Goal: Obtain resource: Obtain resource

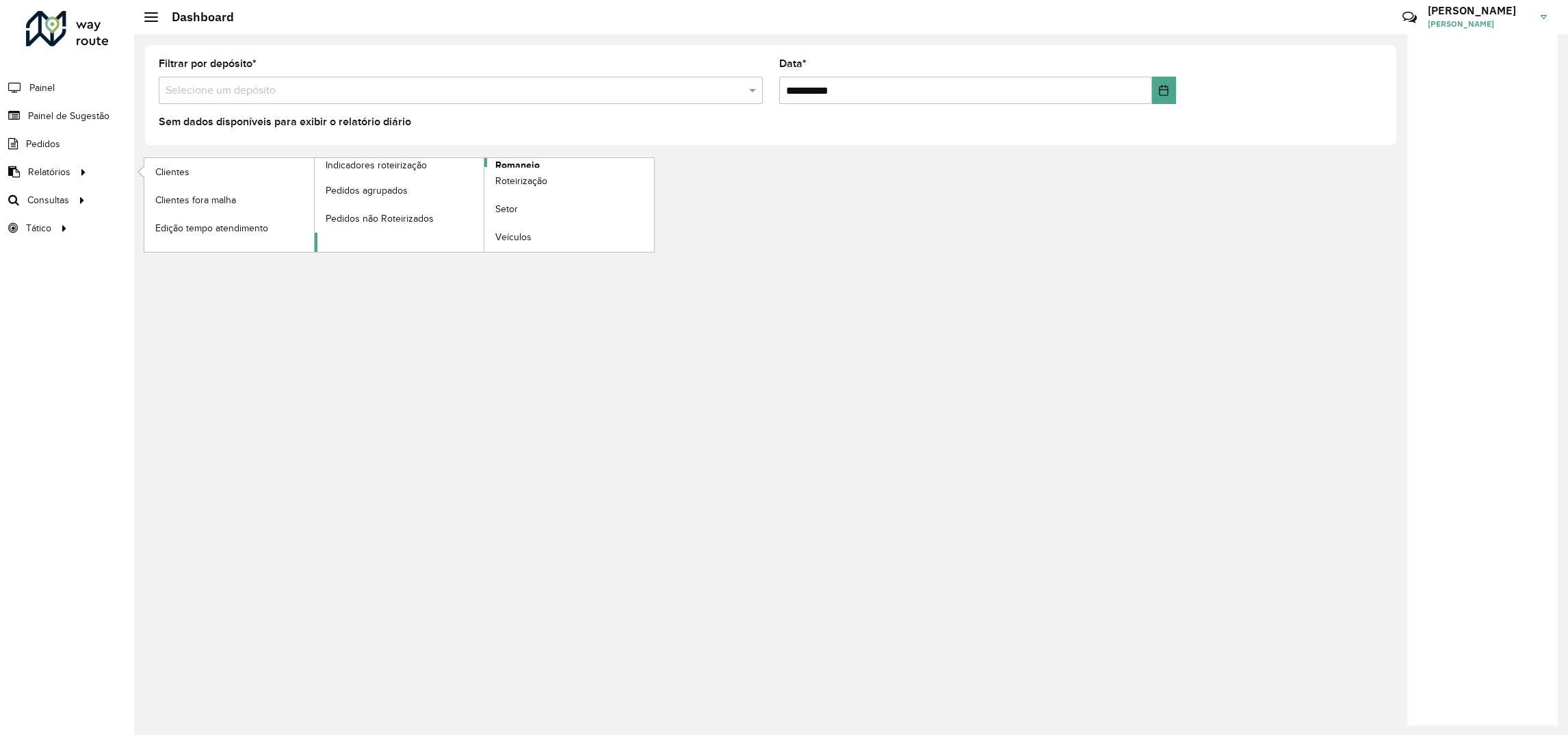
click at [375, 244] on link "Romaneio" at bounding box center [484, 205] width 340 height 93
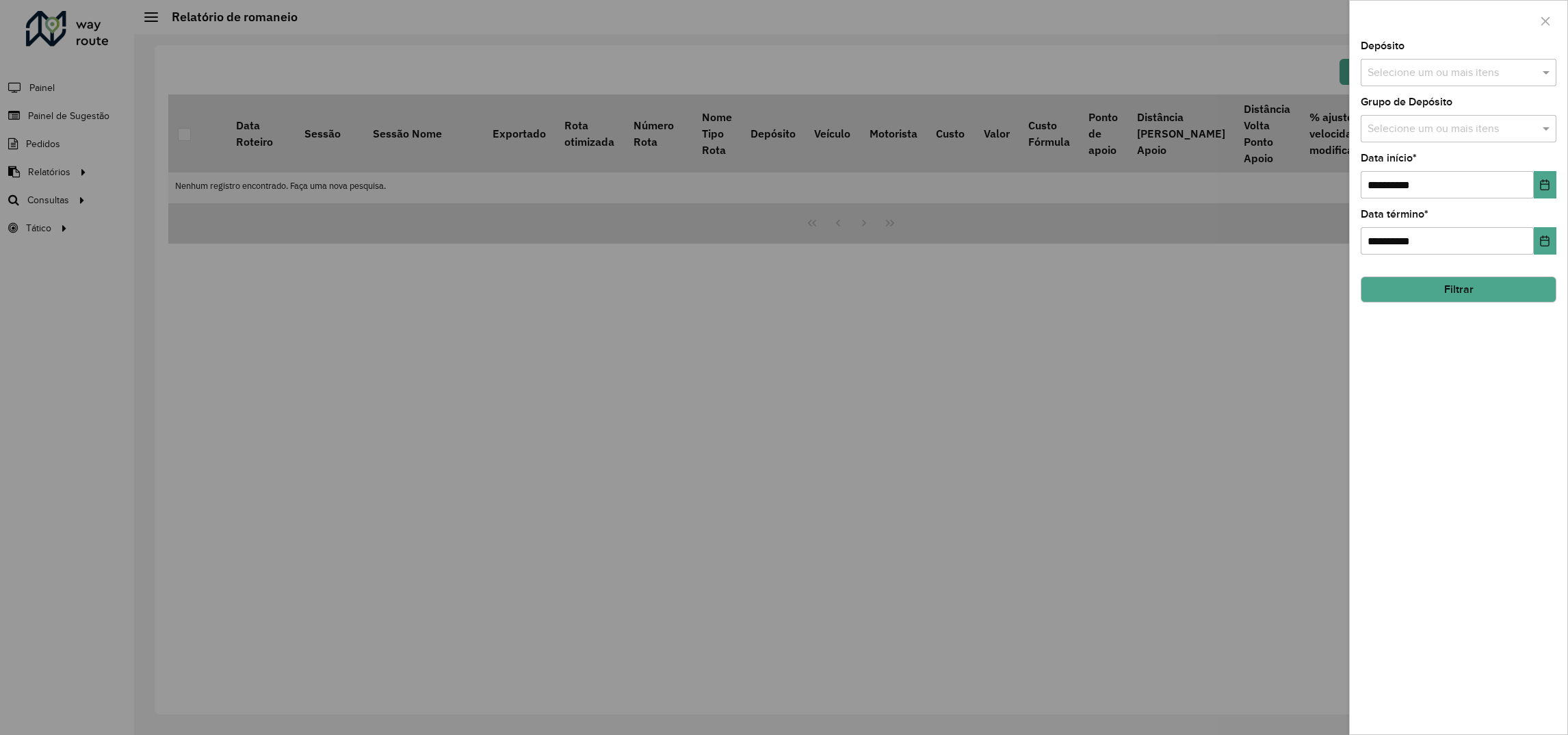
click at [1454, 69] on input "text" at bounding box center [1451, 72] width 175 height 16
click at [1403, 161] on div "CDD [GEOGRAPHIC_DATA]" at bounding box center [1459, 165] width 195 height 23
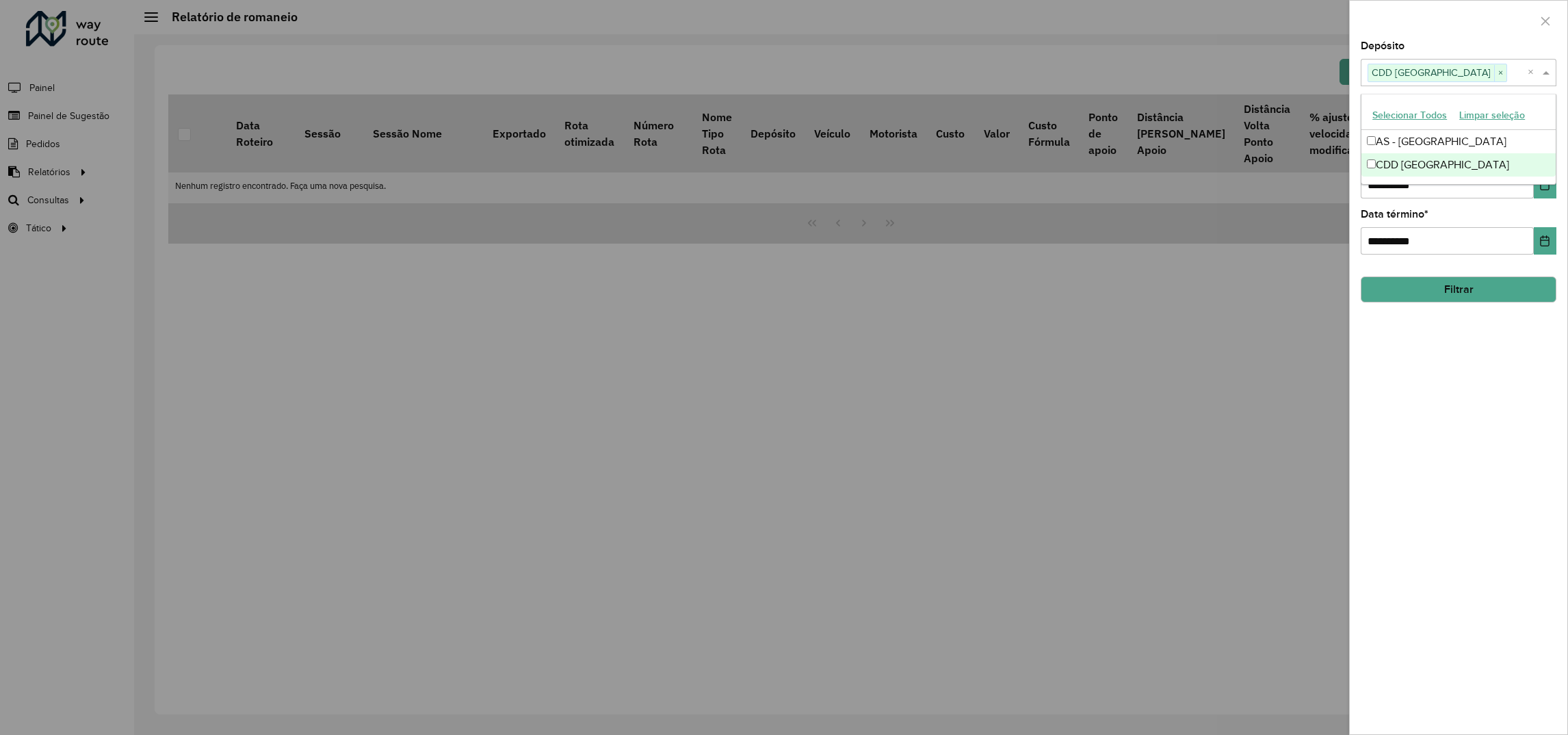
click at [1358, 218] on div "**********" at bounding box center [1458, 388] width 217 height 693
click at [1450, 189] on input "**********" at bounding box center [1447, 185] width 173 height 27
click at [1538, 184] on button "Choose Date" at bounding box center [1545, 185] width 23 height 27
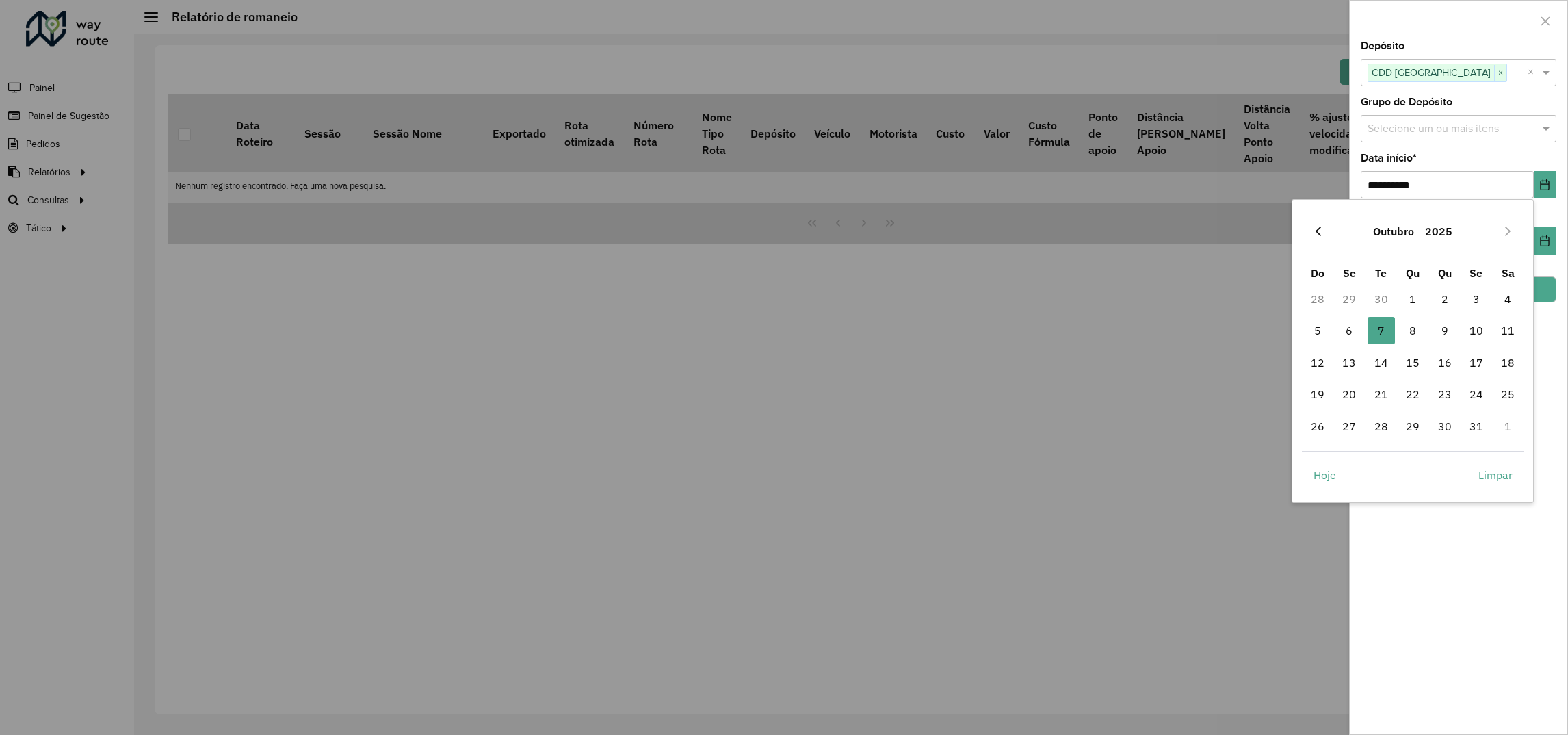
click at [1325, 236] on button "Previous Month" at bounding box center [1319, 231] width 22 height 22
click at [1349, 303] on span "1" at bounding box center [1349, 298] width 27 height 27
type input "**********"
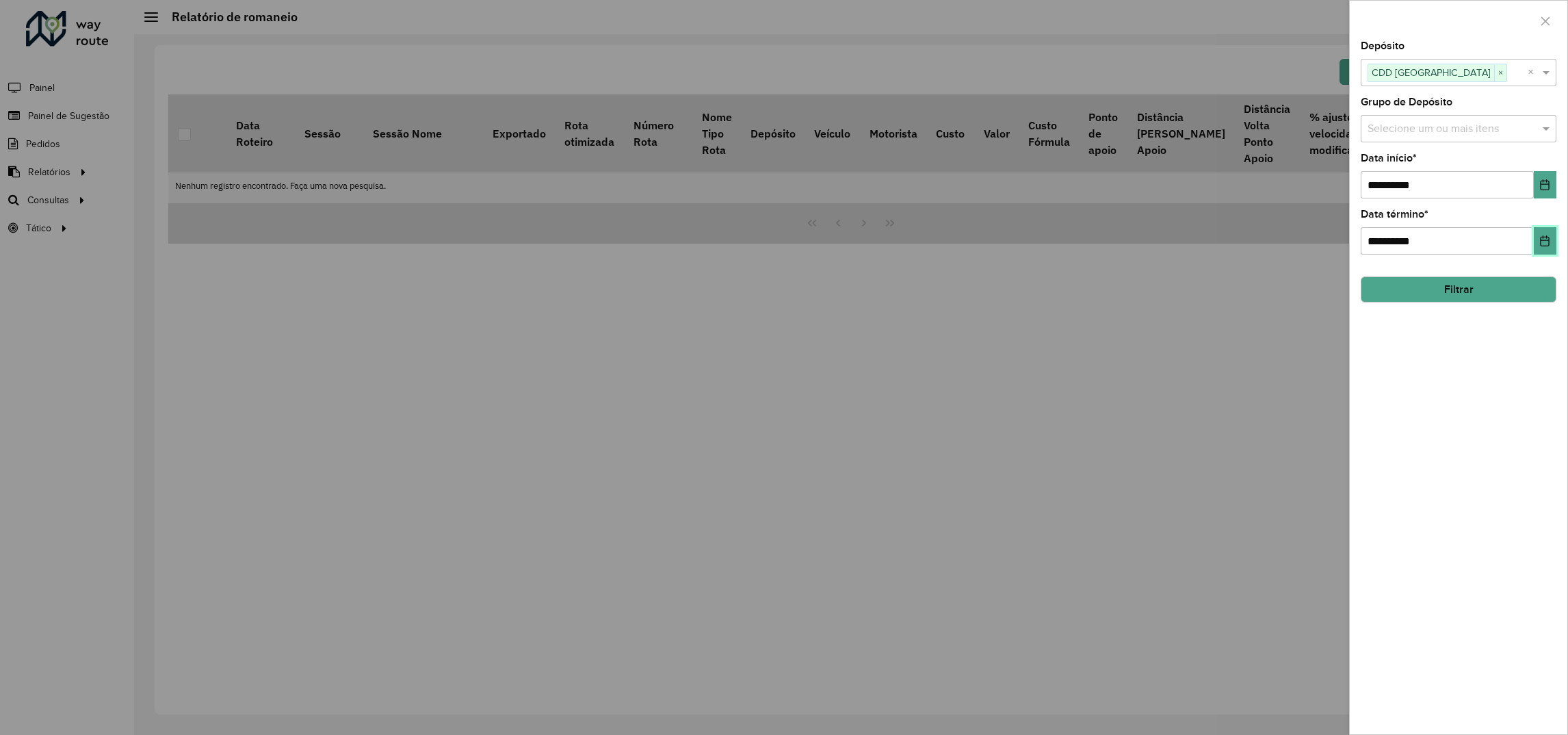
click at [1534, 249] on button "Choose Date" at bounding box center [1545, 241] width 23 height 27
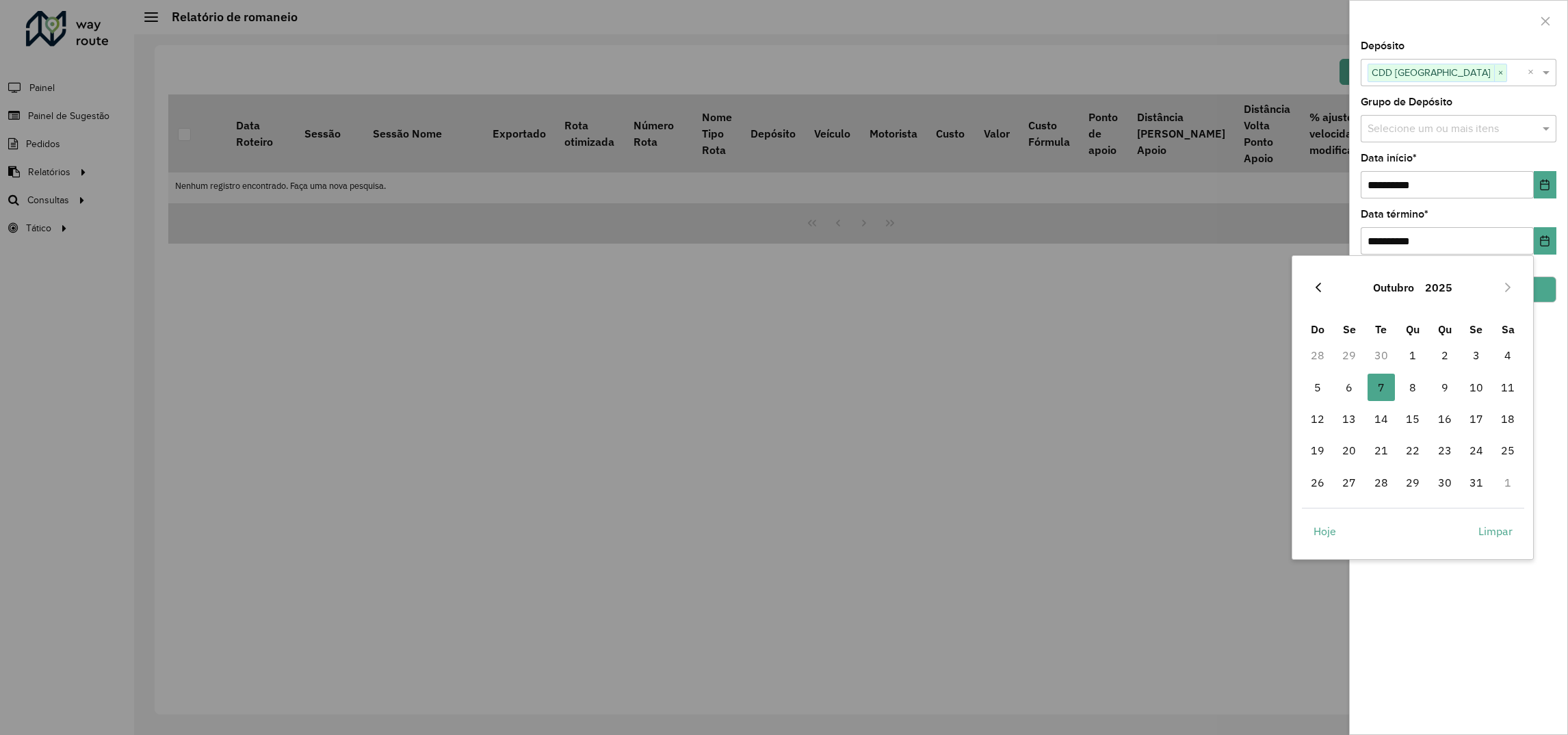
click at [1323, 288] on icon "Previous Month" at bounding box center [1319, 287] width 11 height 11
click at [1381, 485] on span "30" at bounding box center [1381, 482] width 27 height 27
type input "**********"
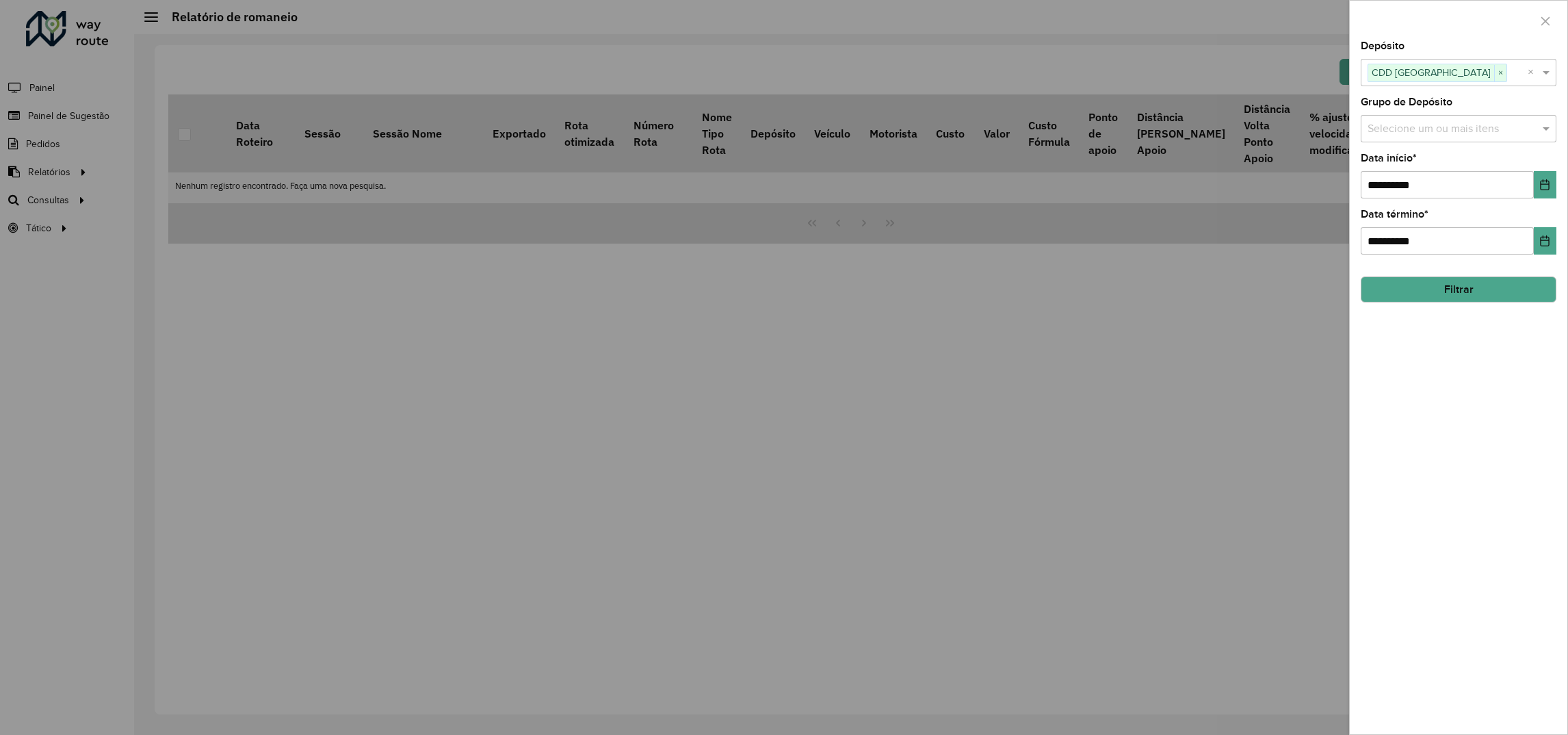
click at [1533, 297] on button "Filtrar" at bounding box center [1458, 289] width 195 height 26
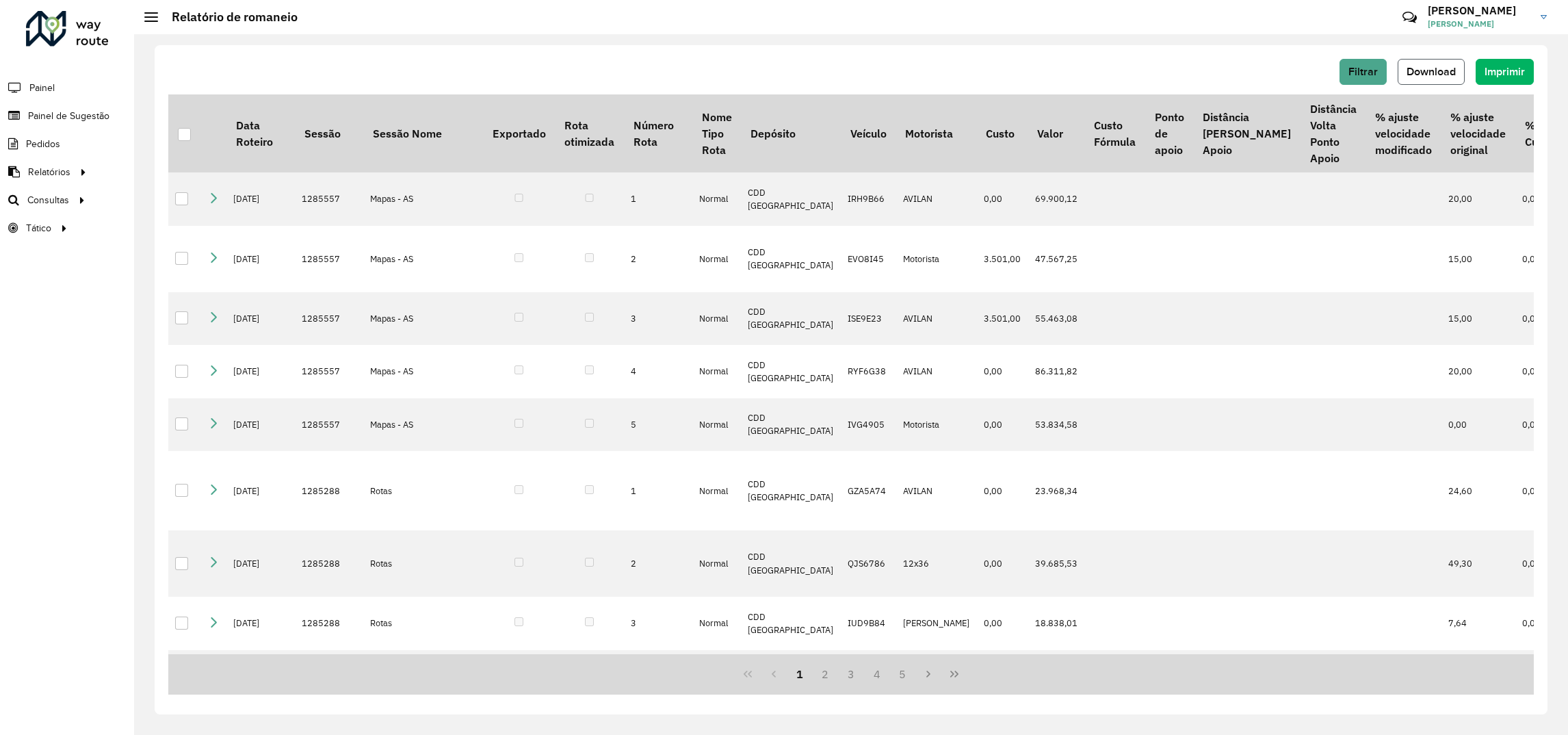
click at [1404, 73] on button "Download" at bounding box center [1432, 72] width 67 height 26
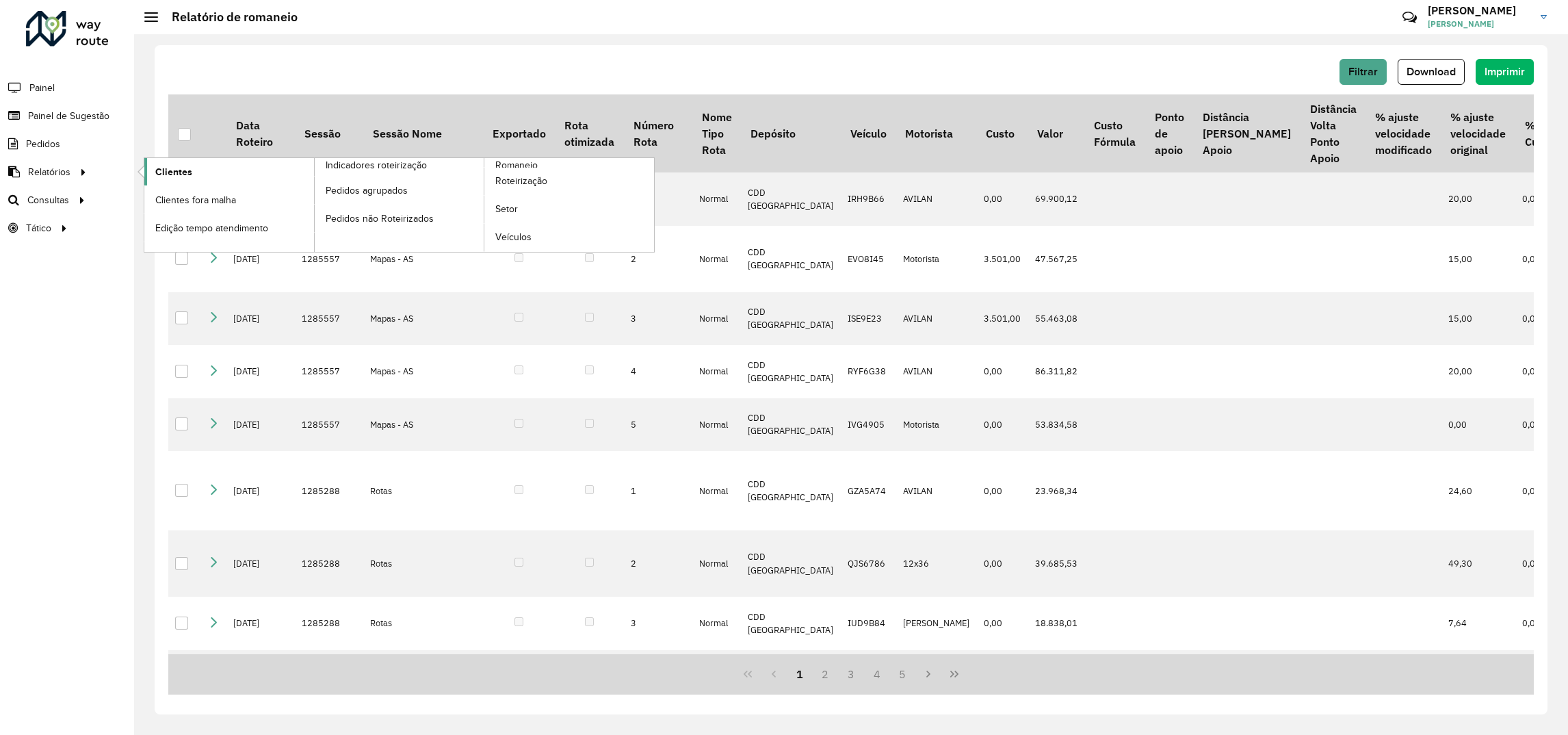
click at [174, 171] on span "Clientes" at bounding box center [174, 172] width 37 height 14
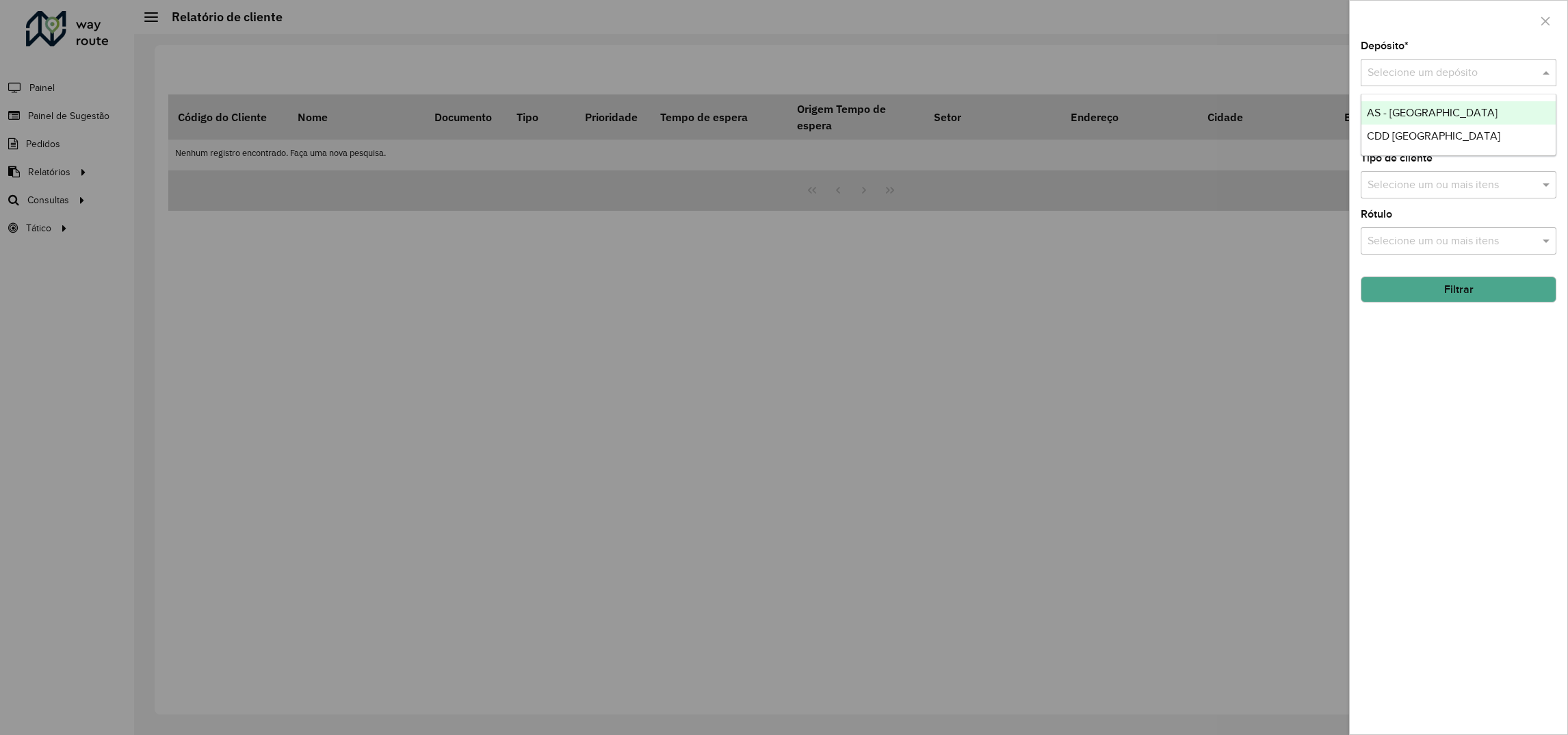
click at [1382, 76] on input "text" at bounding box center [1445, 72] width 155 height 16
click at [1384, 134] on span "CDD [GEOGRAPHIC_DATA]" at bounding box center [1433, 135] width 133 height 12
click at [1401, 131] on input "text" at bounding box center [1451, 129] width 175 height 16
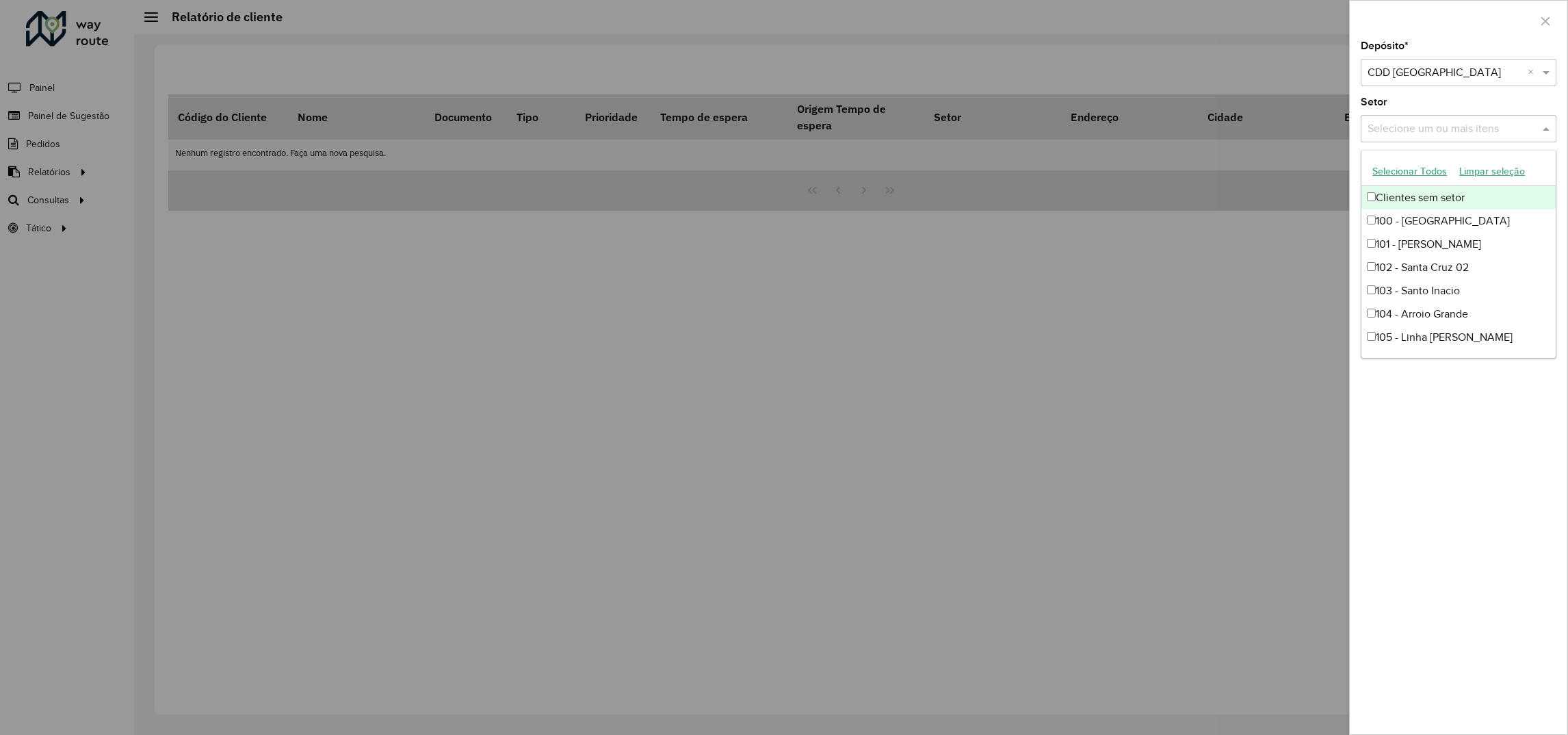
click at [1401, 131] on input "text" at bounding box center [1451, 129] width 175 height 16
click at [1402, 102] on div "Setor Selecione um ou mais itens" at bounding box center [1458, 120] width 195 height 45
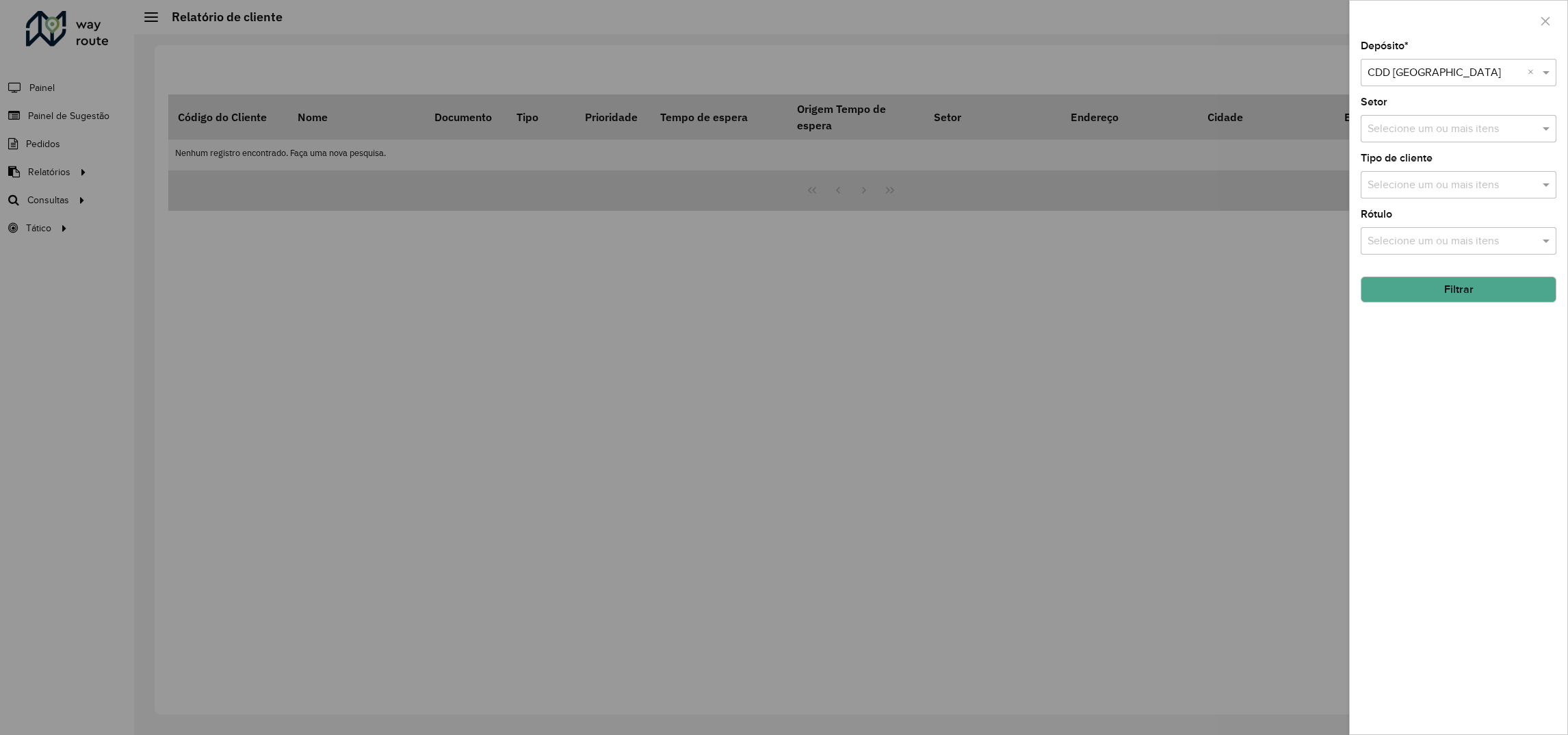
click at [1415, 298] on button "Filtrar" at bounding box center [1458, 289] width 195 height 26
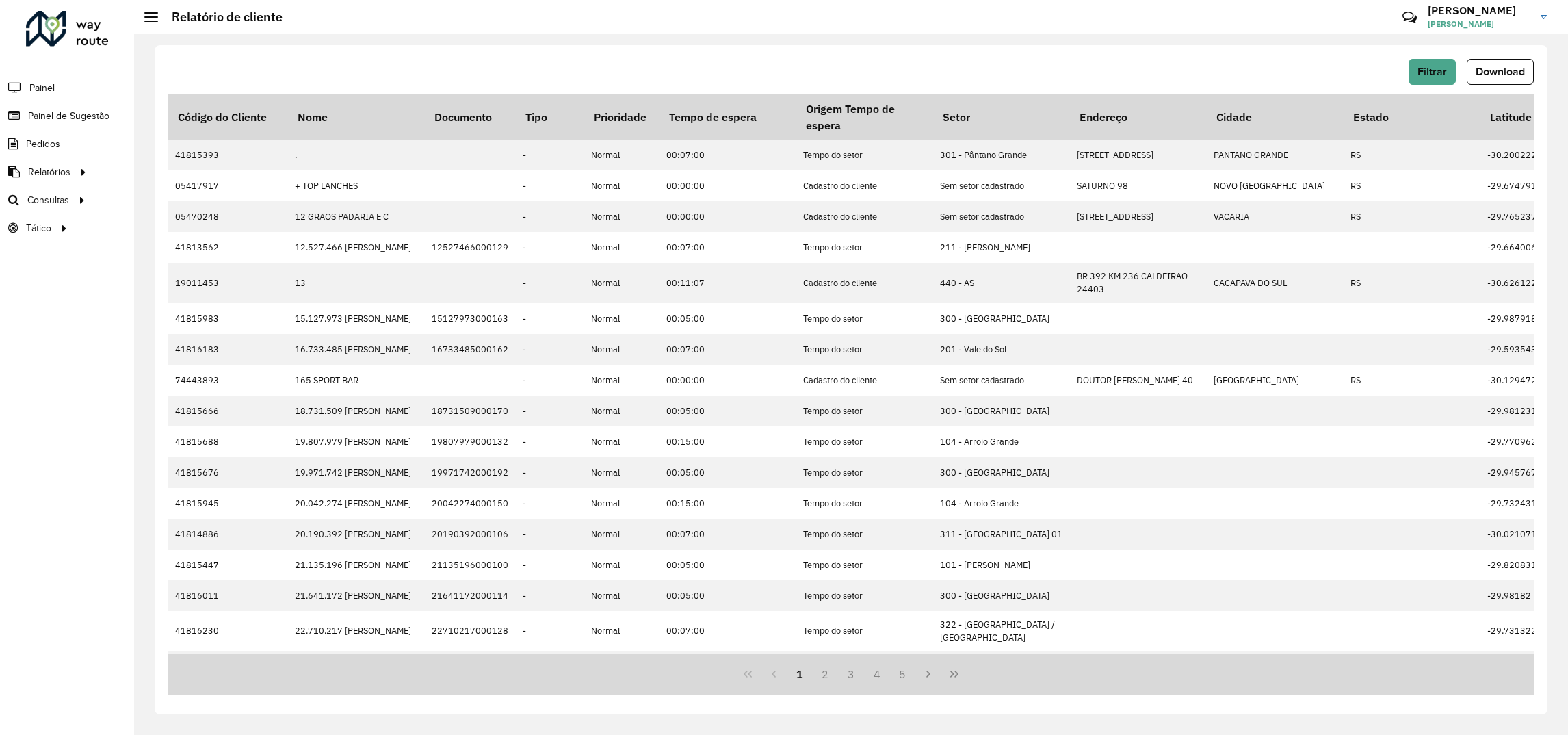
click at [1501, 83] on button "Download" at bounding box center [1500, 72] width 67 height 26
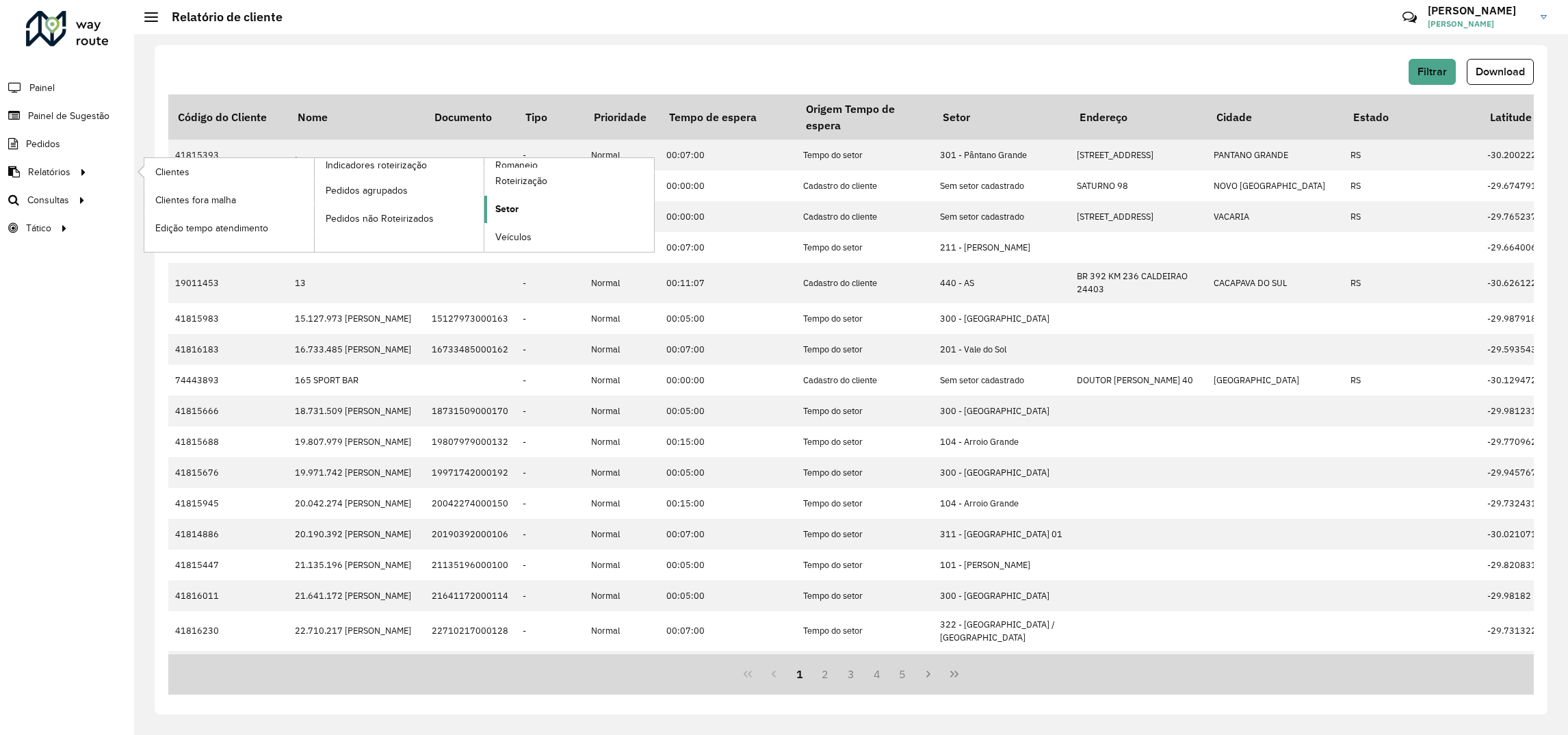
click at [523, 209] on link "Setor" at bounding box center [569, 209] width 170 height 27
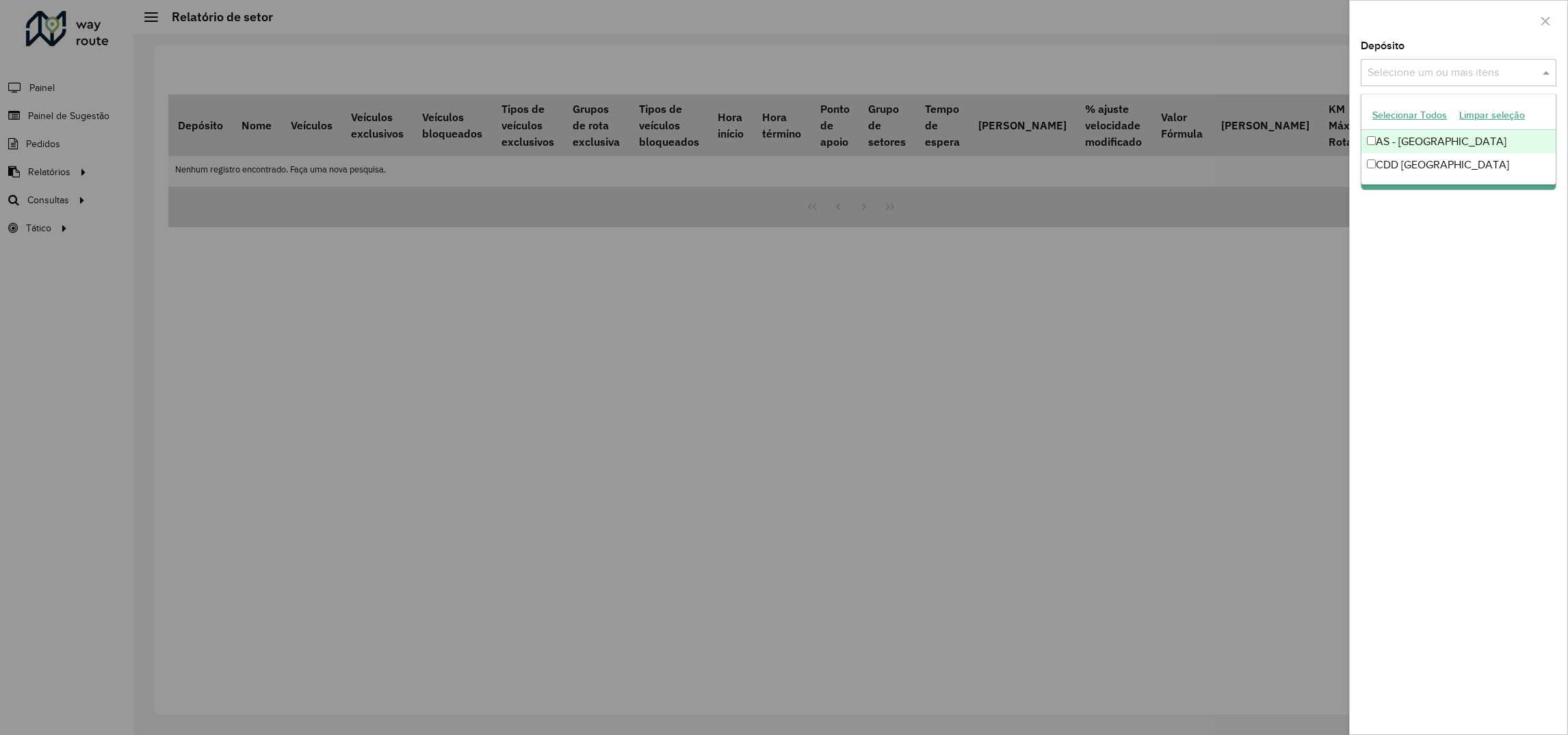
click at [1398, 72] on input "text" at bounding box center [1451, 72] width 175 height 16
click at [1384, 234] on div "Depósito Selecione um ou mais itens CDD Santa Cruz do Sul × × Grupo de Depósito…" at bounding box center [1458, 388] width 217 height 693
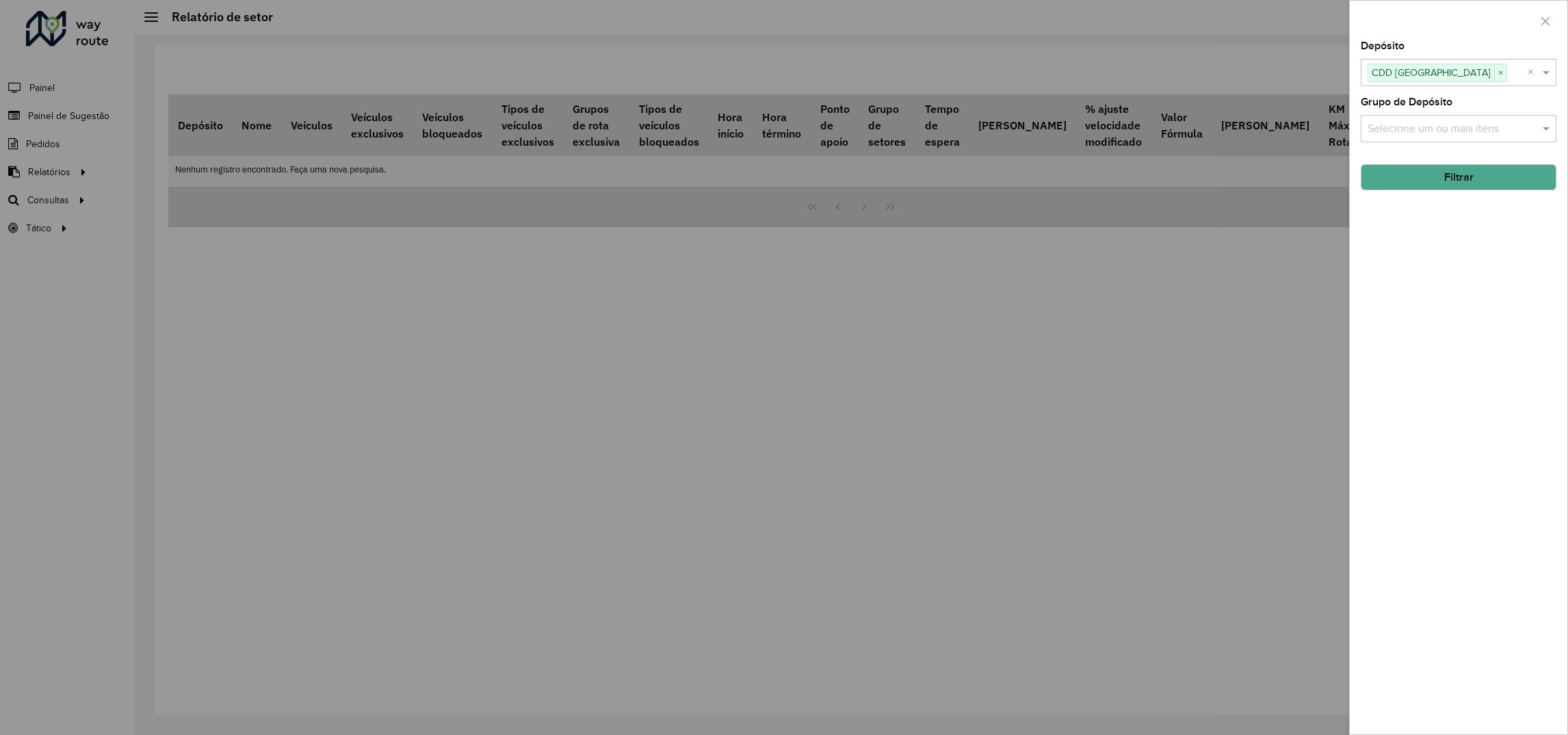
click at [1389, 180] on button "Filtrar" at bounding box center [1458, 177] width 195 height 26
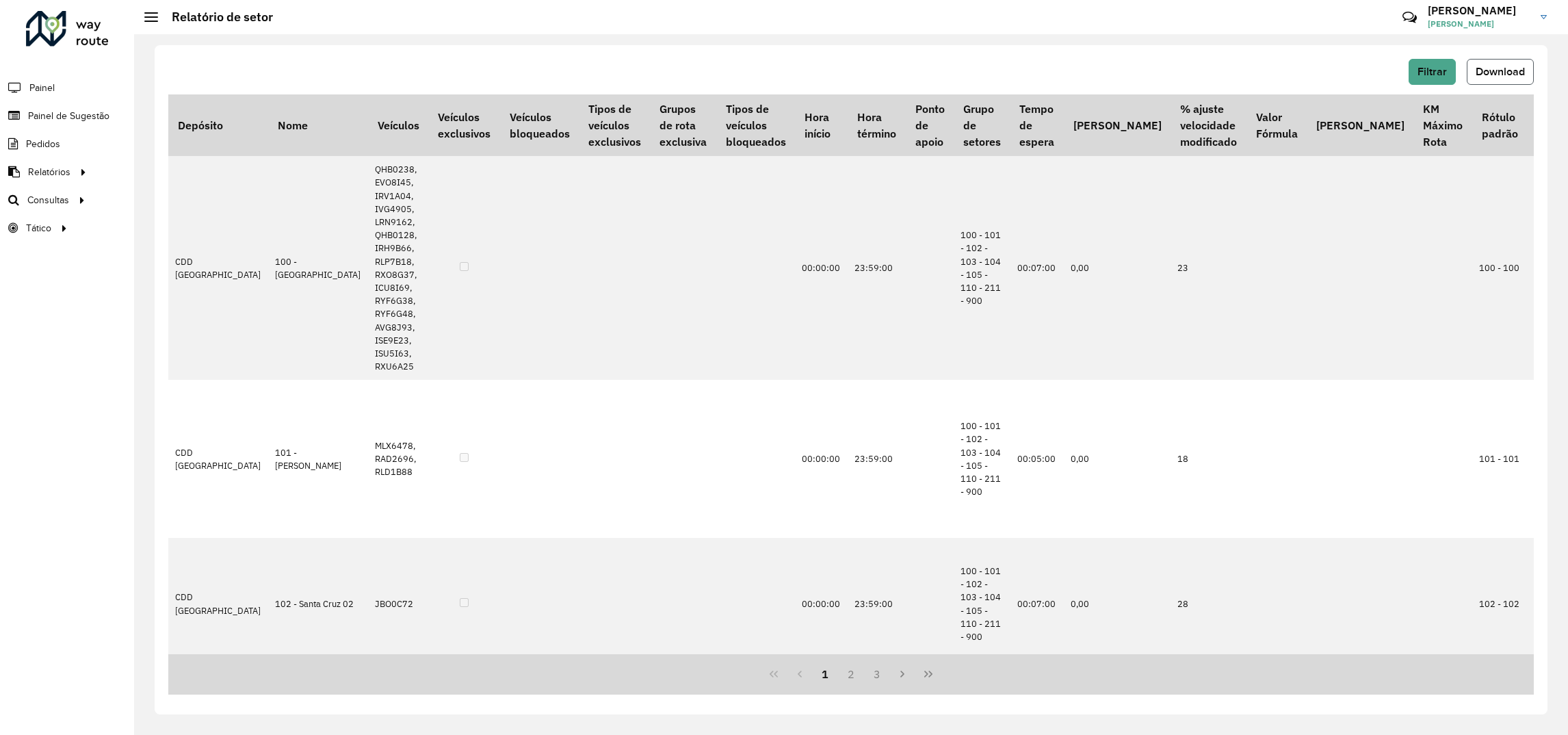
click at [1504, 71] on span "Download" at bounding box center [1500, 71] width 49 height 12
